Goal: Contribute content: Add original content to the website for others to see

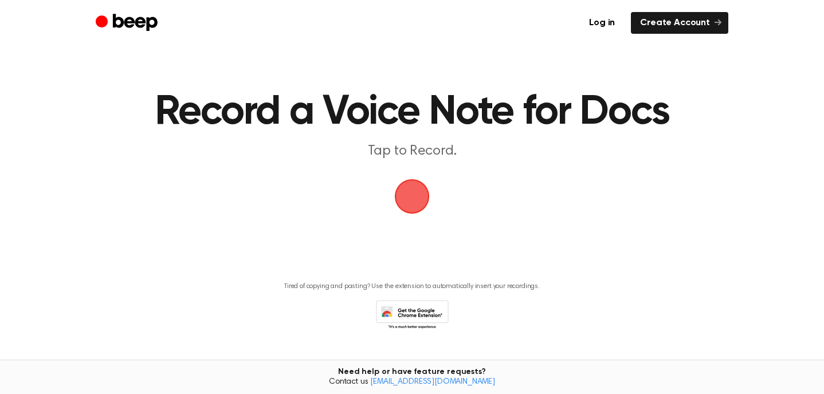
click at [424, 202] on span "button" at bounding box center [411, 196] width 39 height 39
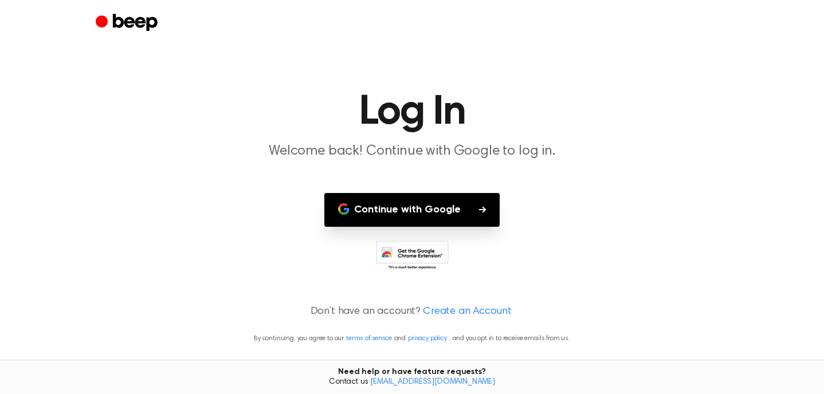
click at [423, 201] on button "Continue with Google" at bounding box center [411, 210] width 175 height 34
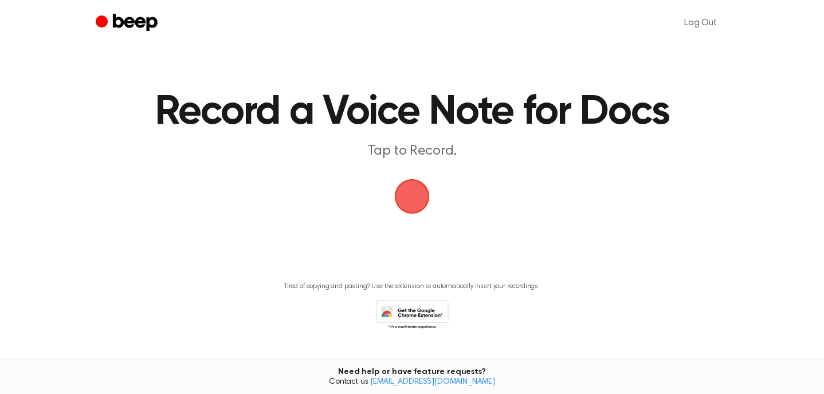
click at [411, 208] on span "button" at bounding box center [412, 197] width 46 height 46
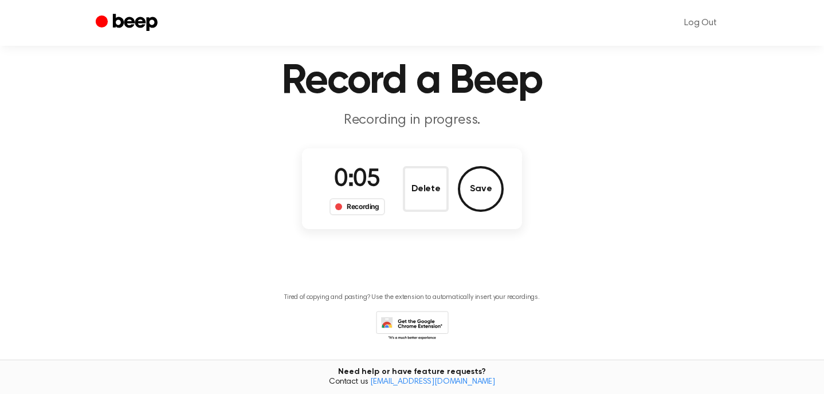
scroll to position [32, 0]
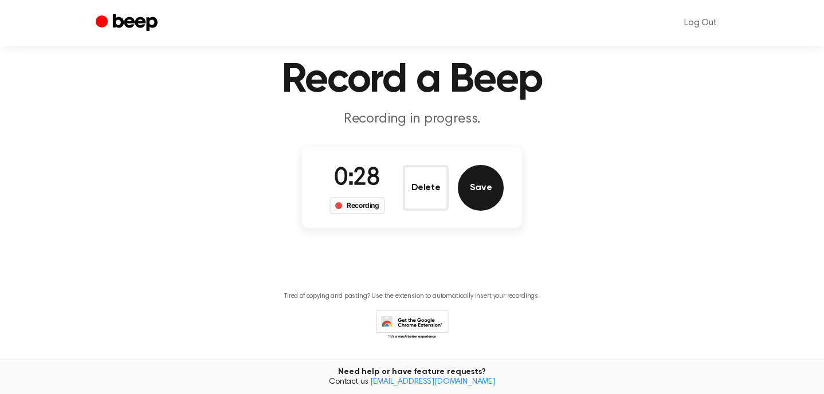
click at [478, 192] on button "Save" at bounding box center [481, 188] width 46 height 46
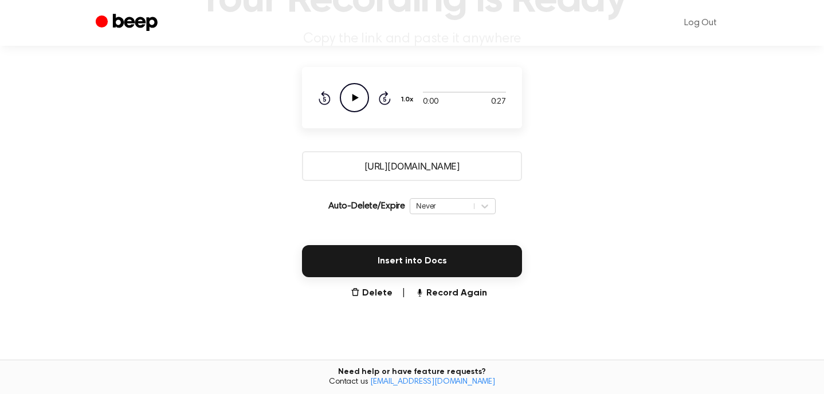
scroll to position [114, 0]
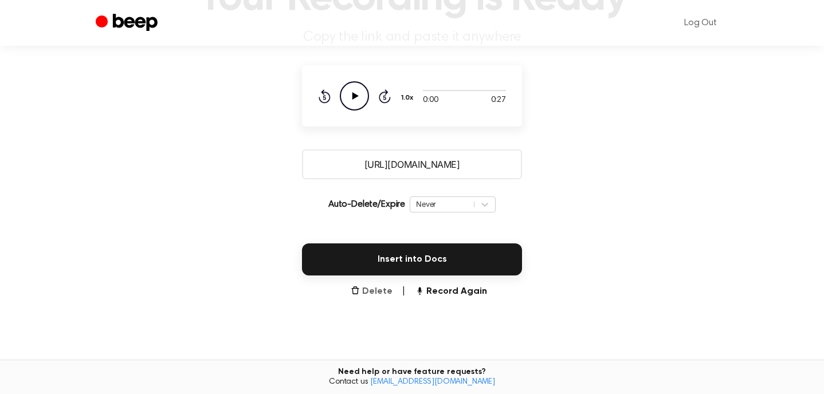
click at [373, 296] on button "Delete" at bounding box center [372, 292] width 42 height 14
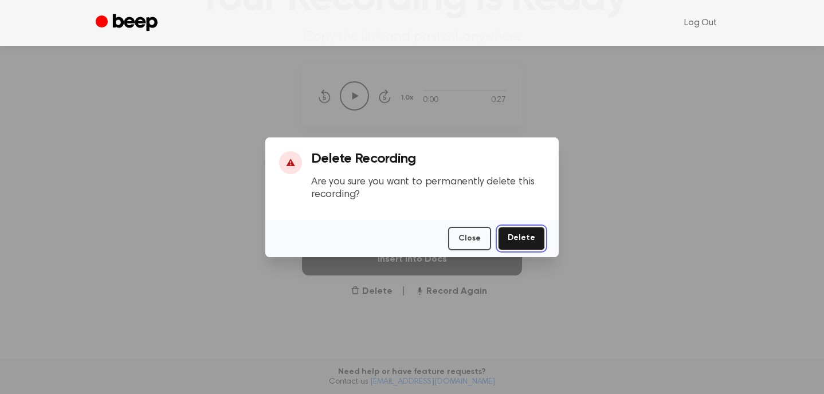
click at [530, 233] on button "Delete" at bounding box center [521, 238] width 47 height 23
